Goal: Information Seeking & Learning: Learn about a topic

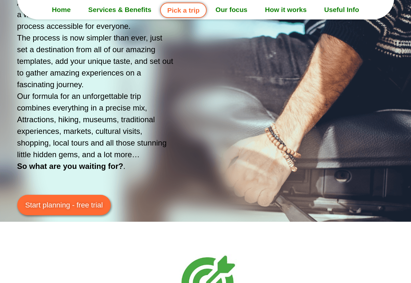
scroll to position [1168, 0]
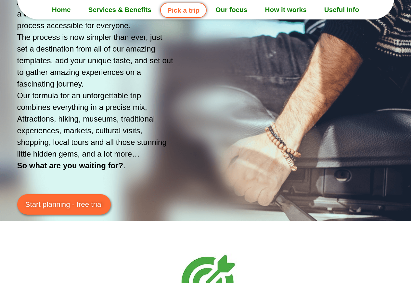
click at [65, 208] on span "Start planning - free trial" at bounding box center [64, 204] width 78 height 11
